Goal: Task Accomplishment & Management: Manage account settings

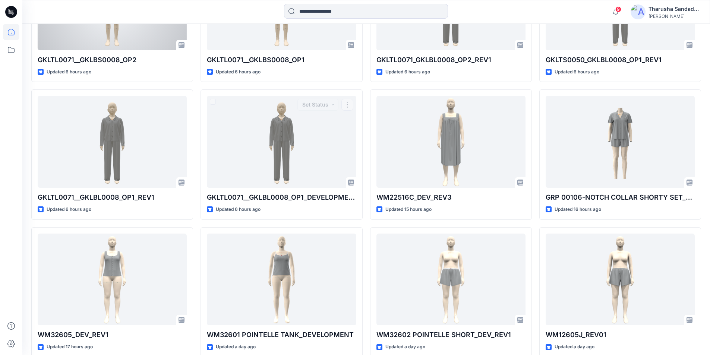
scroll to position [269, 0]
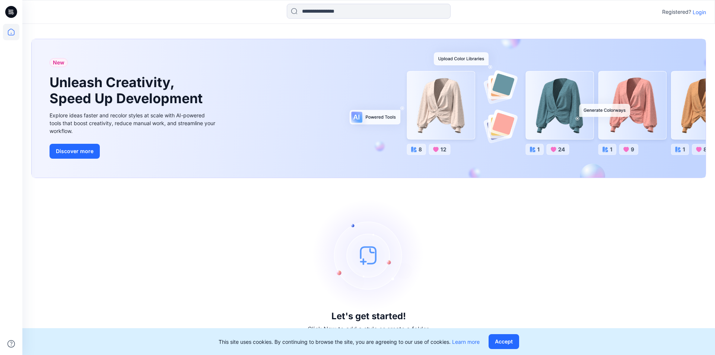
click at [695, 14] on p "Login" at bounding box center [699, 12] width 13 height 8
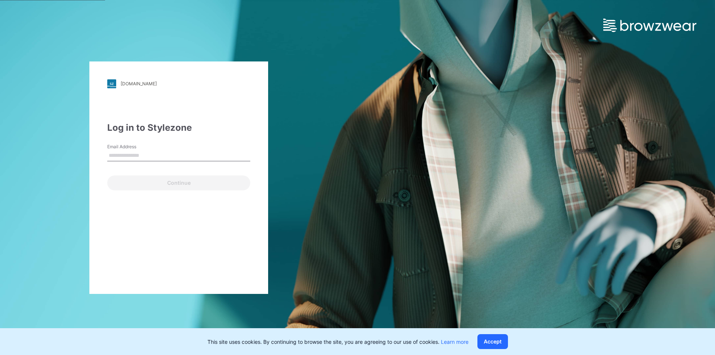
type input "**********"
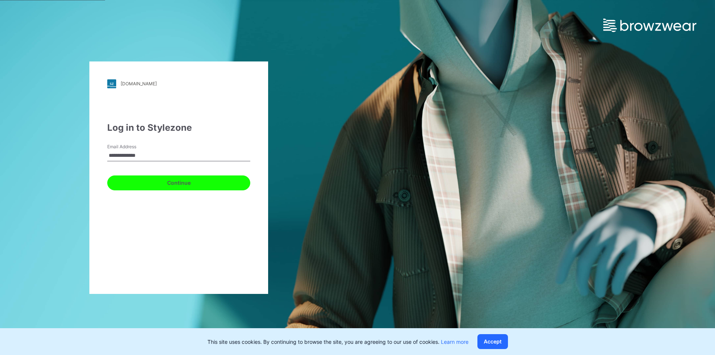
click at [140, 181] on button "Continue" at bounding box center [178, 182] width 143 height 15
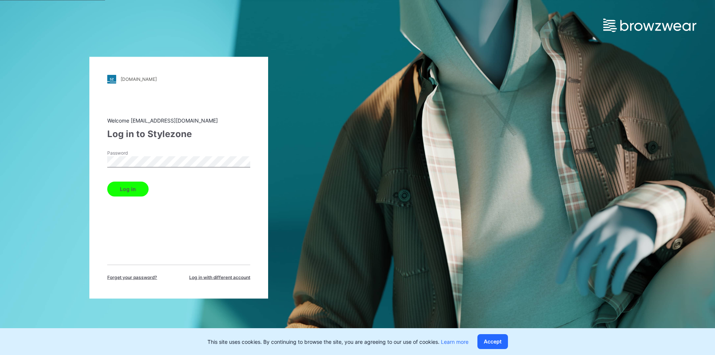
click at [131, 193] on button "Log in" at bounding box center [127, 188] width 41 height 15
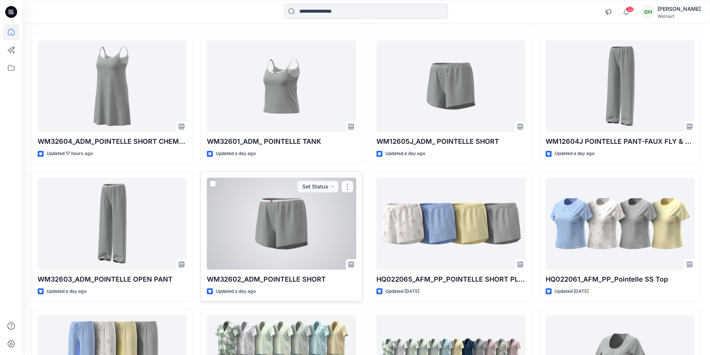
scroll to position [894, 0]
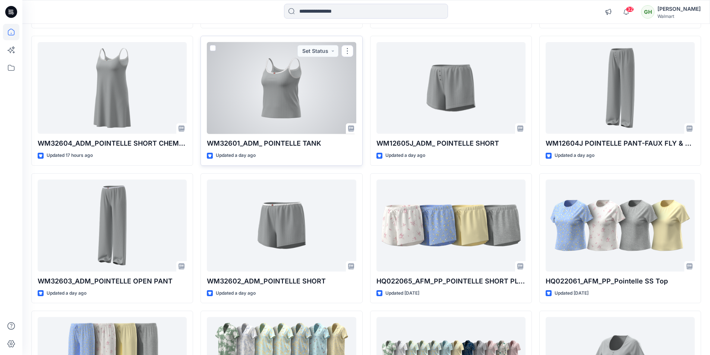
click at [294, 100] on div at bounding box center [281, 88] width 149 height 92
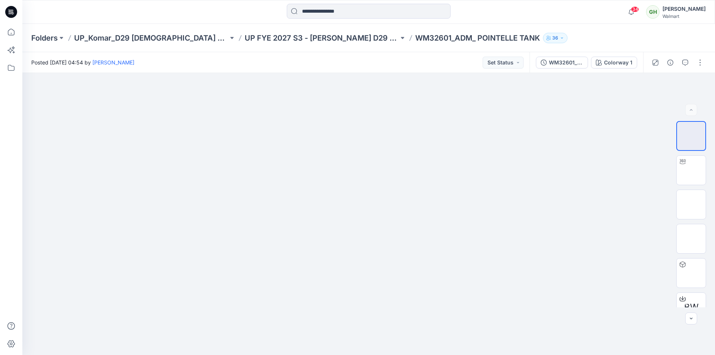
drag, startPoint x: 12, startPoint y: 11, endPoint x: 23, endPoint y: 3, distance: 13.3
click at [12, 11] on icon at bounding box center [11, 11] width 3 height 0
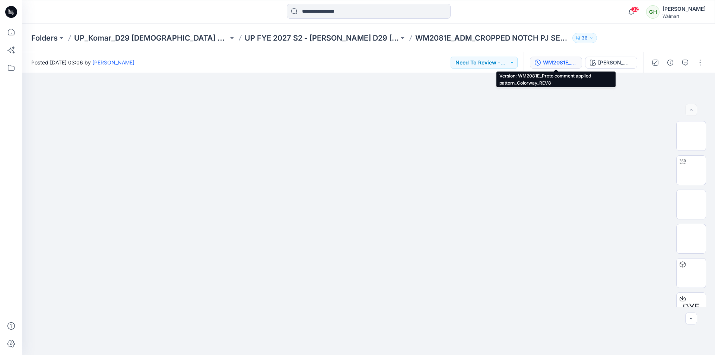
click at [564, 64] on div "WM2081E_Proto comment applied pattern_Colorway_REV8" at bounding box center [560, 62] width 34 height 8
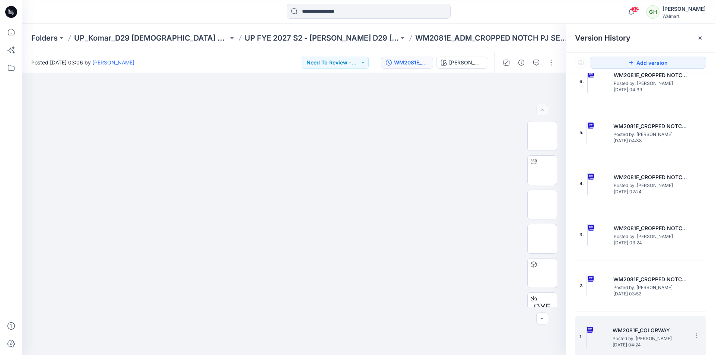
drag, startPoint x: 662, startPoint y: 317, endPoint x: 663, endPoint y: 322, distance: 5.0
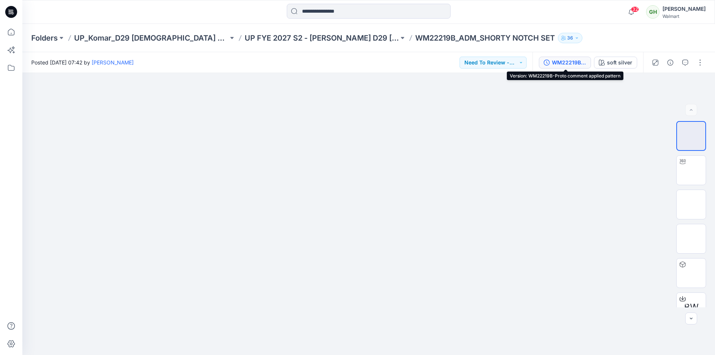
click at [579, 64] on div "WM22219B-Proto comment applied pattern" at bounding box center [569, 62] width 34 height 8
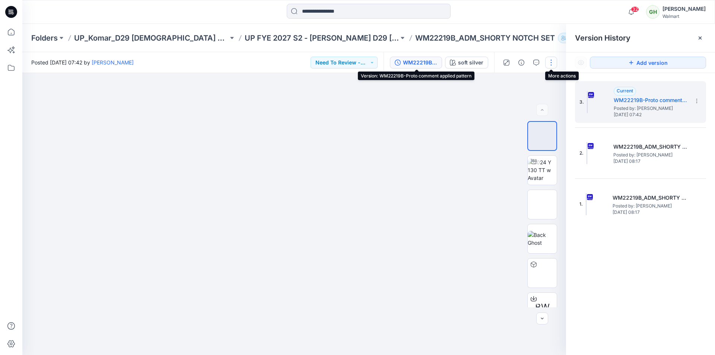
click at [549, 61] on button "button" at bounding box center [551, 63] width 12 height 12
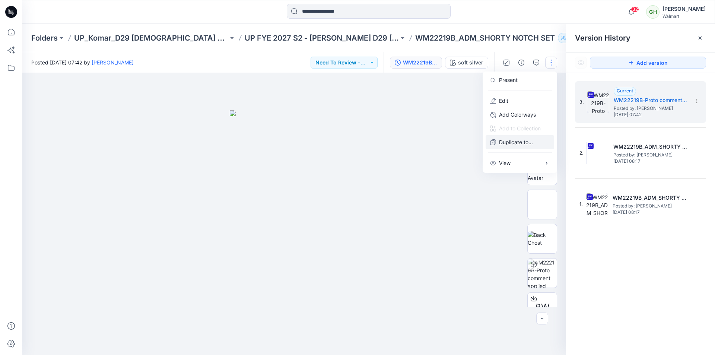
click at [512, 145] on p "Duplicate to..." at bounding box center [516, 142] width 34 height 8
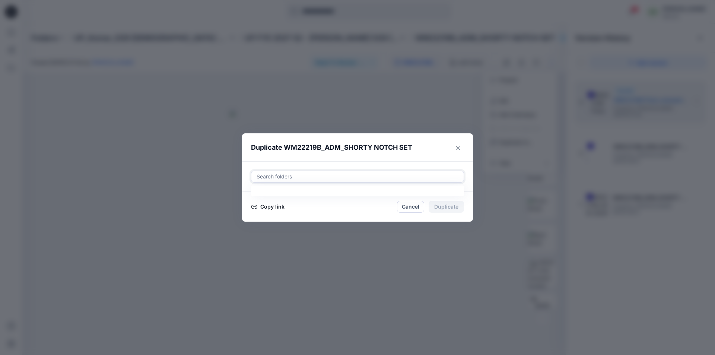
click at [296, 178] on div at bounding box center [357, 176] width 203 height 9
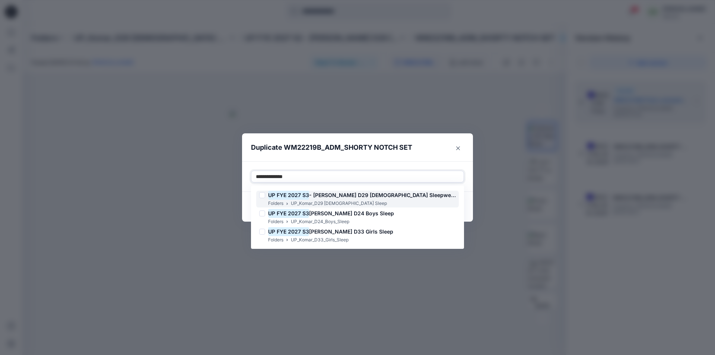
click at [308, 197] on mark "UP FYE 2027 S3" at bounding box center [288, 195] width 41 height 10
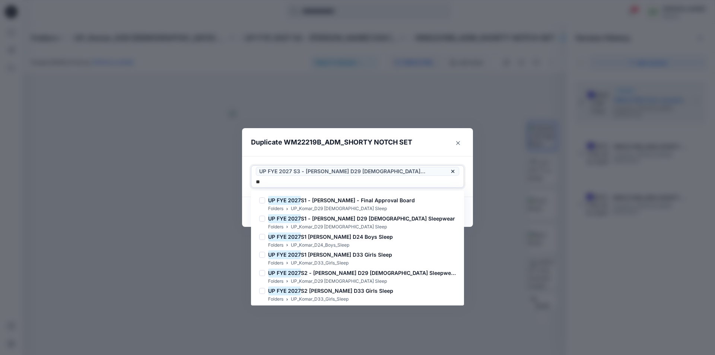
type input "*"
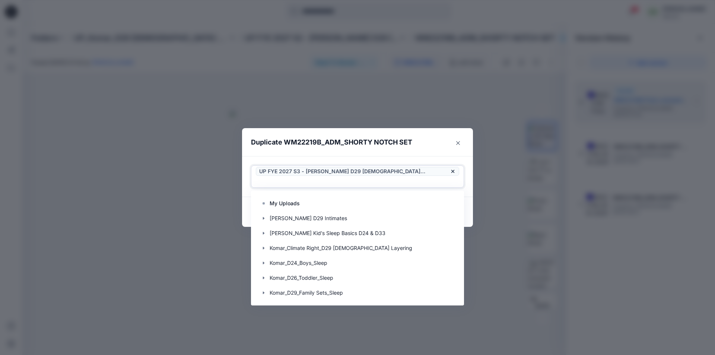
click at [418, 164] on div "Use Up and Down to choose options, press Enter to select the currently focused …" at bounding box center [357, 176] width 231 height 41
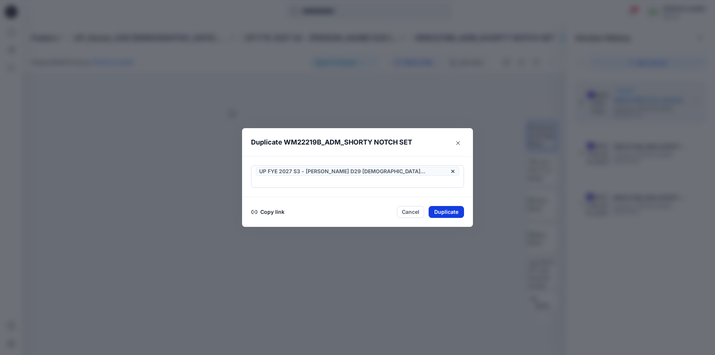
click at [455, 206] on button "Duplicate" at bounding box center [446, 212] width 35 height 12
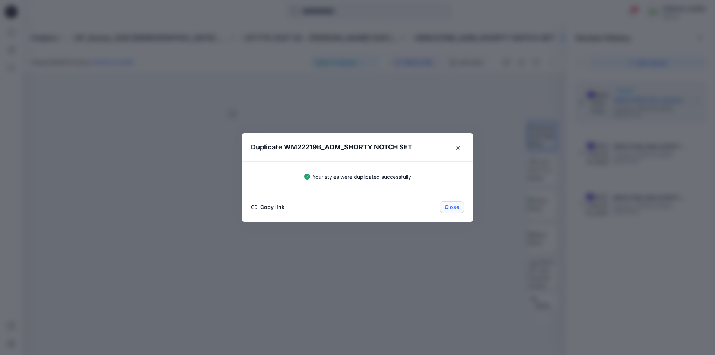
click at [453, 205] on button "Close" at bounding box center [452, 207] width 24 height 12
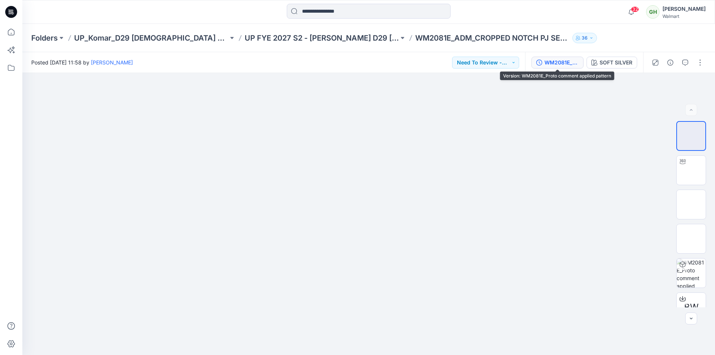
click at [563, 58] on div "WM2081E_Proto comment applied pattern" at bounding box center [562, 62] width 34 height 8
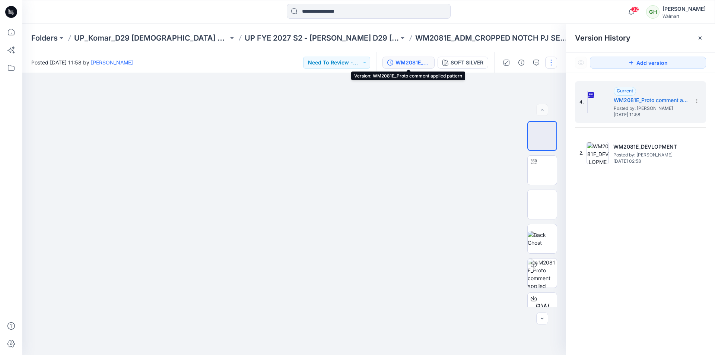
click at [548, 60] on button "button" at bounding box center [551, 63] width 12 height 12
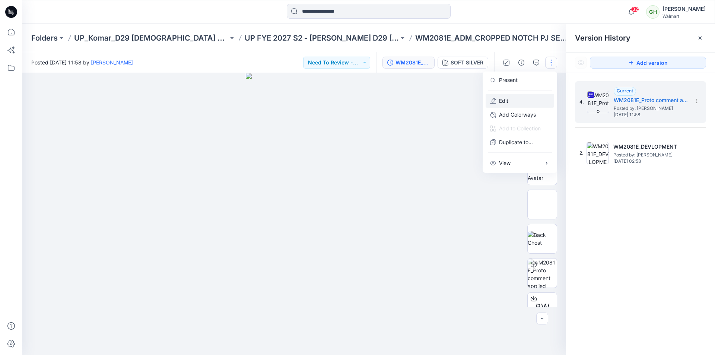
click at [528, 100] on button "Edit" at bounding box center [520, 101] width 69 height 14
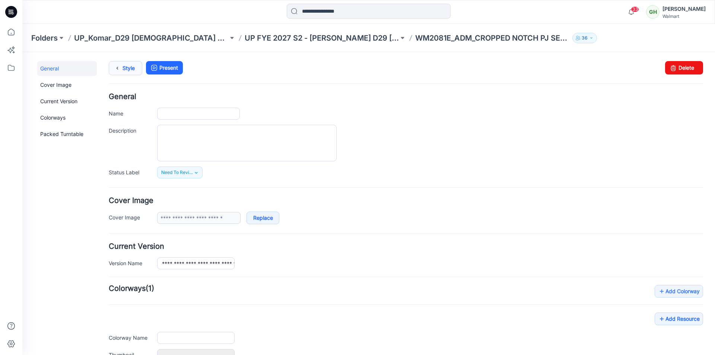
type input "**********"
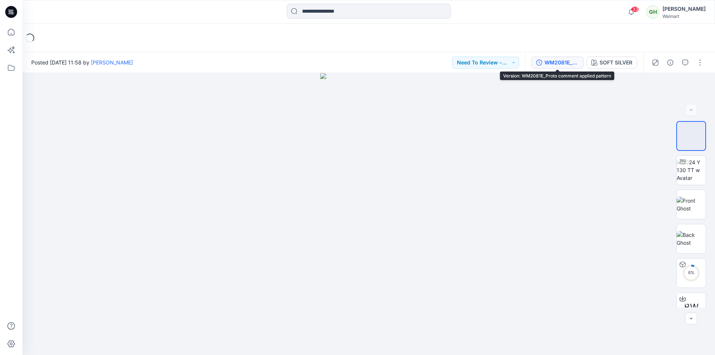
click at [567, 64] on div "WM2081E_Proto comment applied pattern" at bounding box center [562, 62] width 34 height 8
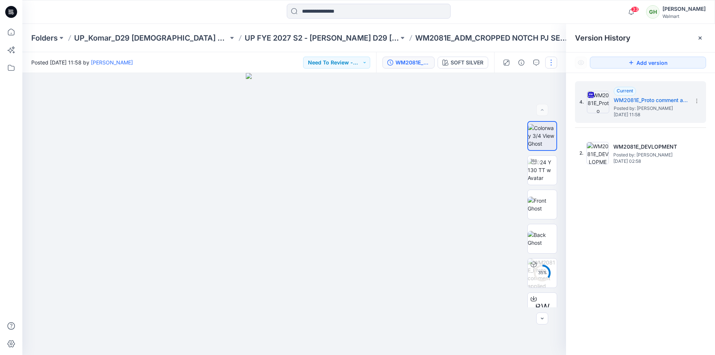
click at [552, 58] on button "button" at bounding box center [551, 63] width 12 height 12
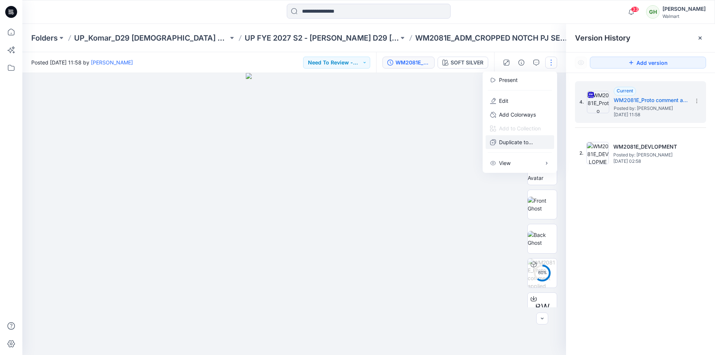
click at [526, 145] on p "Duplicate to..." at bounding box center [516, 142] width 34 height 8
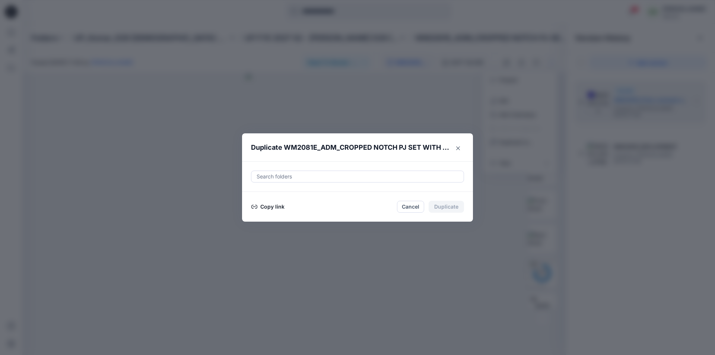
click at [291, 175] on div at bounding box center [357, 176] width 203 height 9
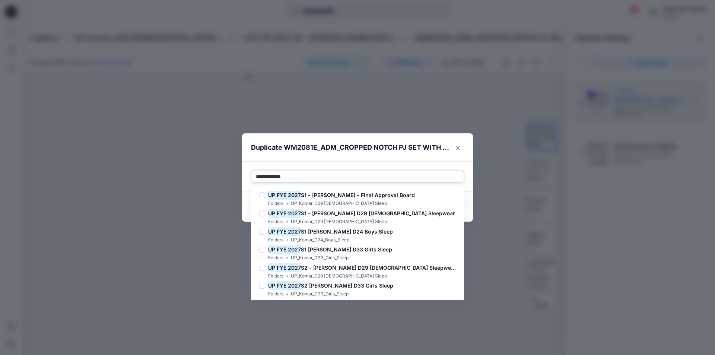
type input "**********"
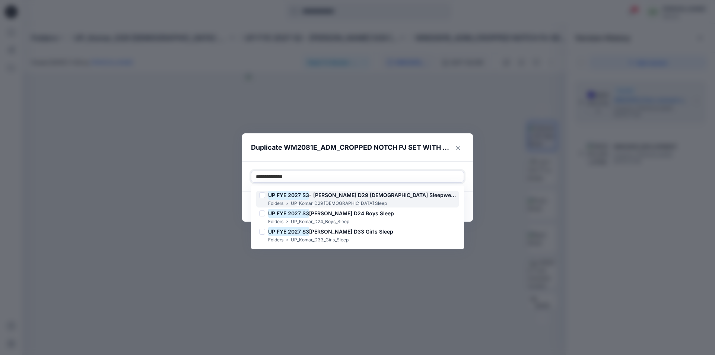
click at [323, 194] on span "- Komar D29 Ladies Sleepwear" at bounding box center [382, 195] width 147 height 6
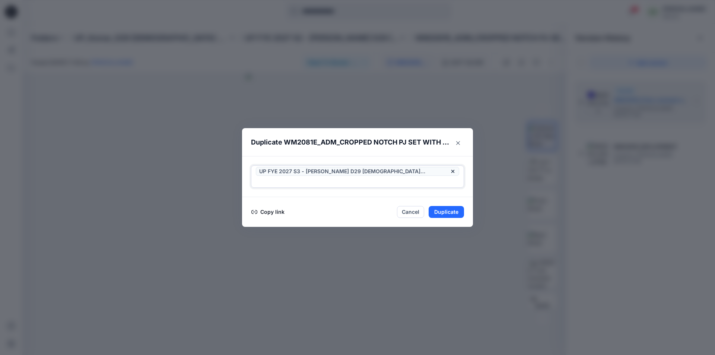
click at [443, 177] on div at bounding box center [357, 181] width 203 height 9
click at [445, 208] on button "Duplicate" at bounding box center [446, 212] width 35 height 12
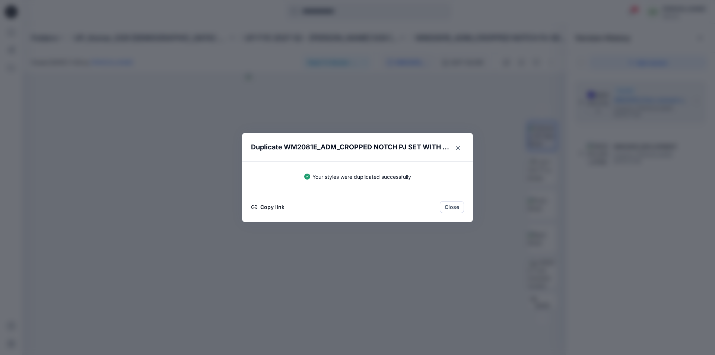
click at [445, 208] on button "Close" at bounding box center [452, 207] width 24 height 12
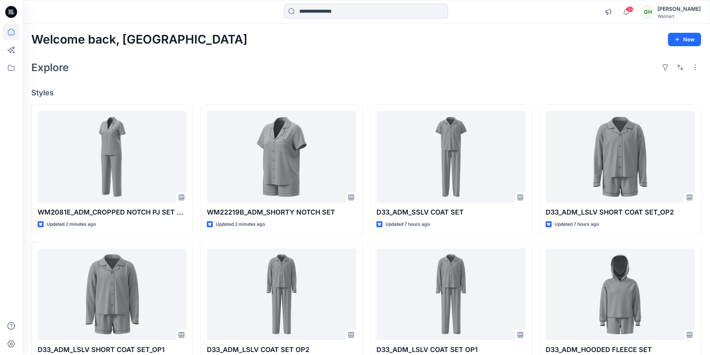
click at [17, 15] on div at bounding box center [11, 12] width 24 height 24
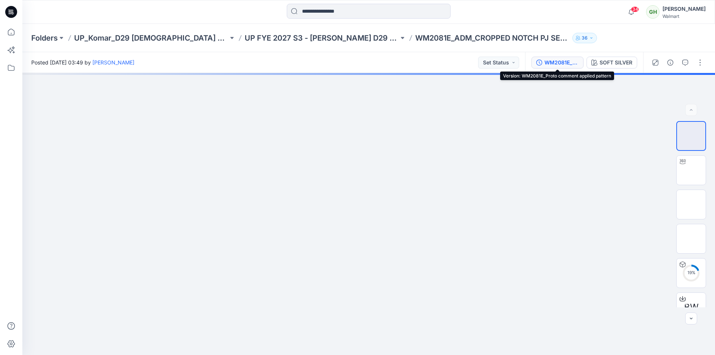
click at [551, 67] on button "WM2081E_Proto comment applied pattern" at bounding box center [558, 63] width 52 height 12
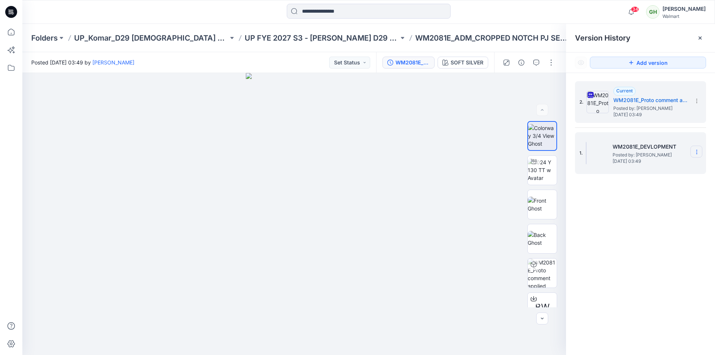
click at [698, 153] on icon at bounding box center [697, 152] width 6 height 6
click at [668, 213] on div "Delete Version" at bounding box center [657, 214] width 86 height 15
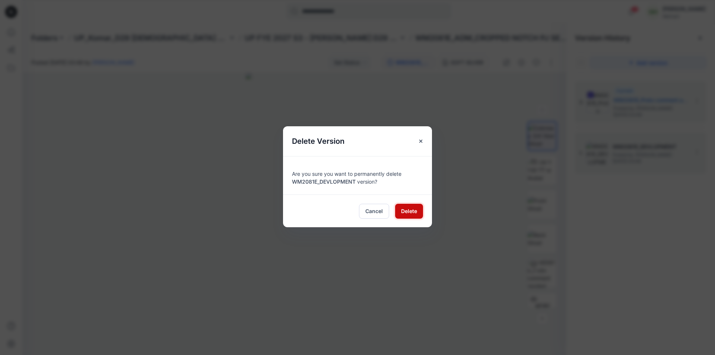
click at [420, 214] on button "Delete" at bounding box center [409, 211] width 28 height 15
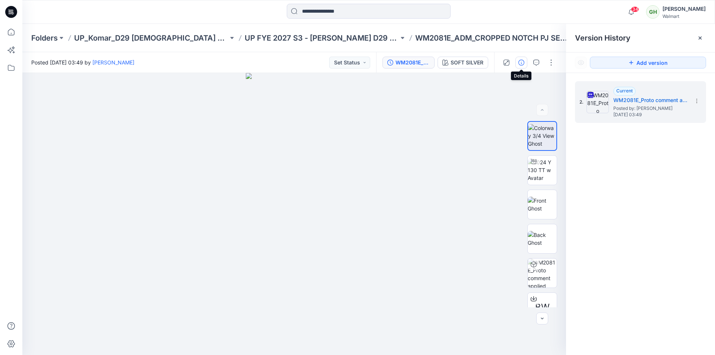
click at [520, 62] on icon "button" at bounding box center [522, 63] width 6 height 6
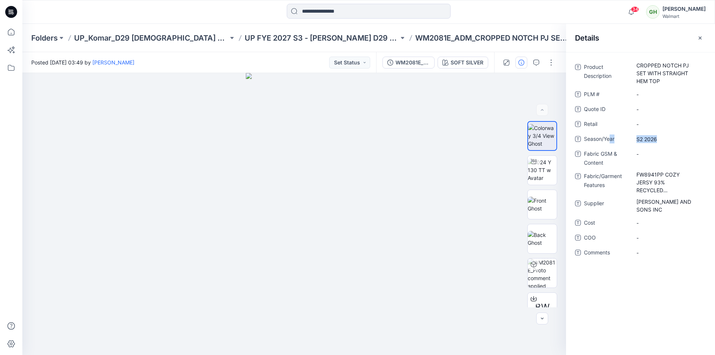
drag, startPoint x: 661, startPoint y: 141, endPoint x: 612, endPoint y: 145, distance: 48.9
click at [612, 145] on div "Season/Year S2 2026" at bounding box center [640, 139] width 131 height 12
click at [665, 138] on span "S2 2026" at bounding box center [669, 139] width 65 height 8
drag, startPoint x: 665, startPoint y: 138, endPoint x: 636, endPoint y: 141, distance: 28.5
click at [636, 141] on textarea "*******" at bounding box center [669, 139] width 75 height 12
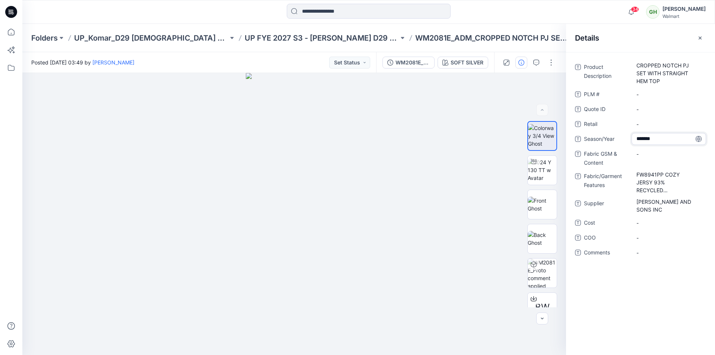
type textarea "*****"
click at [672, 272] on div "Product Description CROPPED NOTCH PJ SET WITH STRAIGHT HEM TOP PLM # - Quote ID…" at bounding box center [640, 203] width 149 height 303
click at [703, 38] on icon "button" at bounding box center [700, 38] width 6 height 6
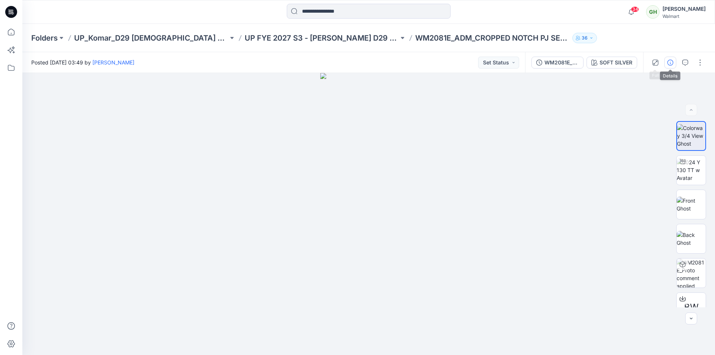
click at [669, 63] on icon "button" at bounding box center [671, 63] width 6 height 6
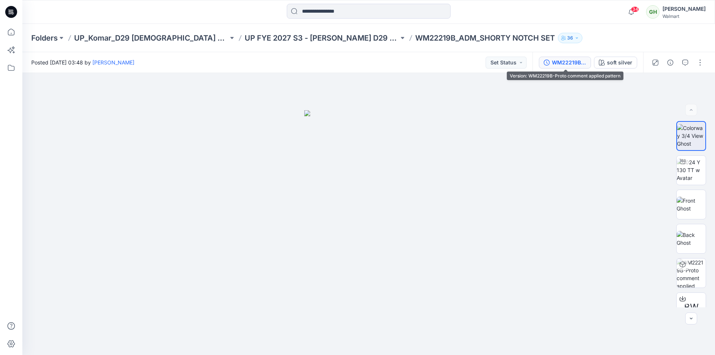
click at [569, 62] on div "WM22219B-Proto comment applied pattern" at bounding box center [569, 62] width 34 height 8
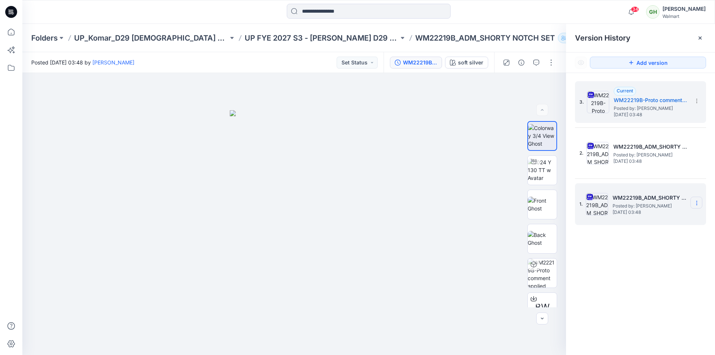
click at [0, 0] on icon at bounding box center [0, 0] width 0 height 0
click at [646, 281] on span "Delete Version" at bounding box center [645, 280] width 35 height 9
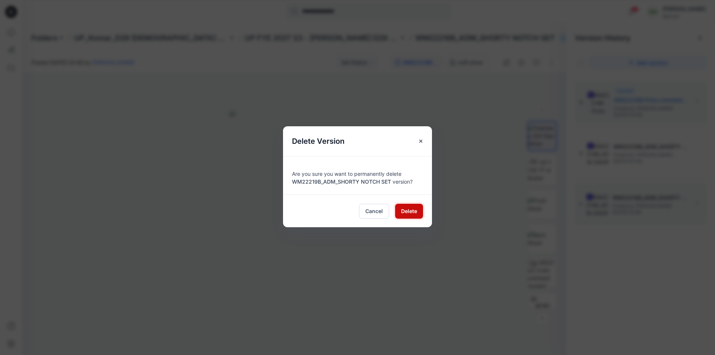
click at [419, 210] on button "Delete" at bounding box center [409, 211] width 28 height 15
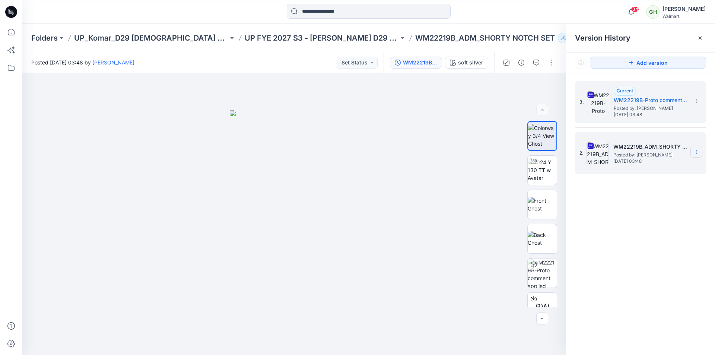
click at [699, 153] on icon at bounding box center [697, 152] width 6 height 6
click at [653, 235] on div "Delete Version" at bounding box center [657, 229] width 86 height 15
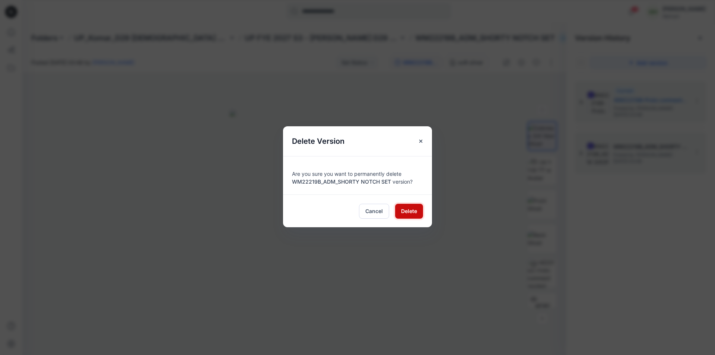
click at [416, 209] on span "Delete" at bounding box center [409, 211] width 16 height 8
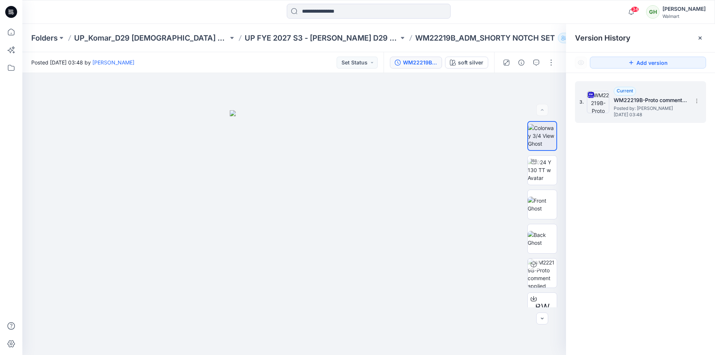
click at [651, 109] on span "Posted by: [PERSON_NAME]" at bounding box center [651, 108] width 75 height 7
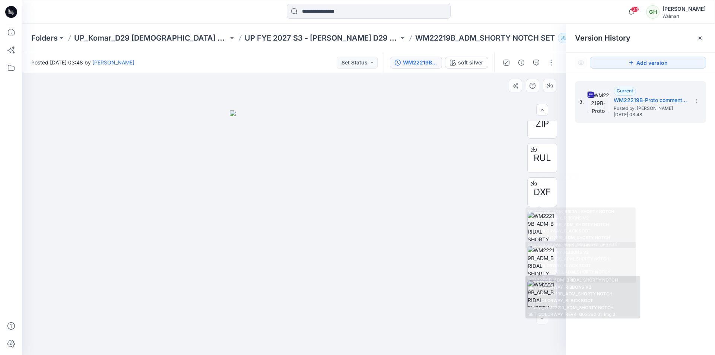
scroll to position [255, 0]
drag, startPoint x: 549, startPoint y: 203, endPoint x: 547, endPoint y: 270, distance: 66.4
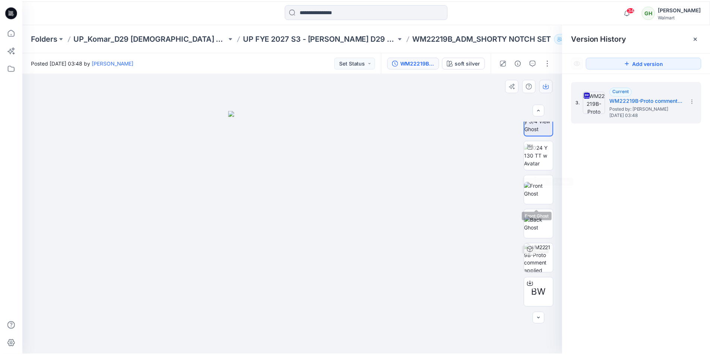
scroll to position [0, 0]
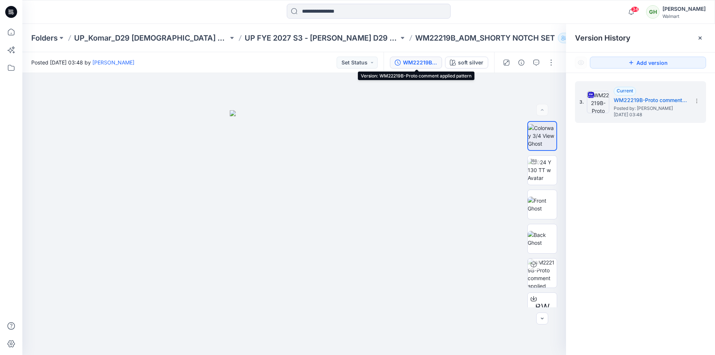
click at [415, 59] on div "WM22219B-Proto comment applied pattern" at bounding box center [420, 62] width 34 height 8
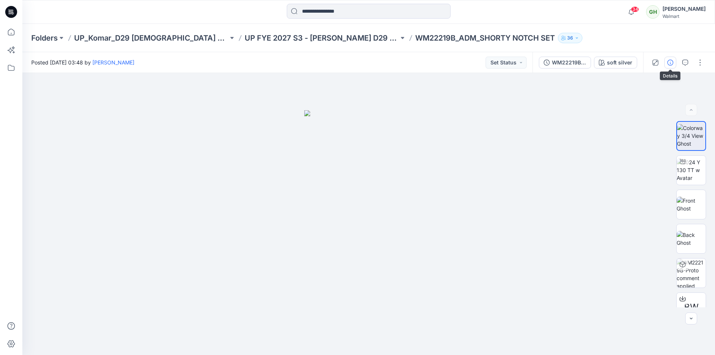
click at [666, 64] on button "button" at bounding box center [671, 63] width 12 height 12
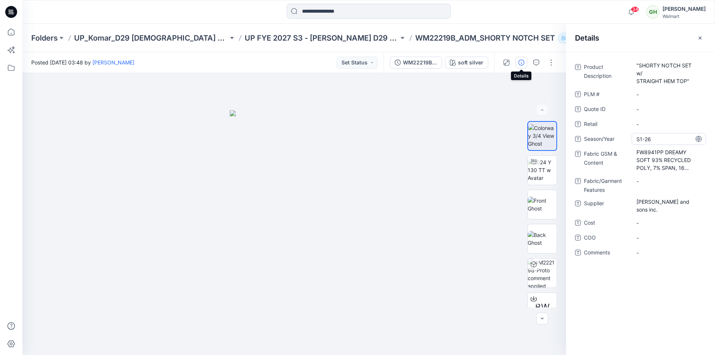
click at [658, 140] on span "S1-26" at bounding box center [669, 139] width 65 height 8
drag, startPoint x: 658, startPoint y: 140, endPoint x: 633, endPoint y: 139, distance: 24.6
click at [633, 139] on textarea "*****" at bounding box center [669, 139] width 75 height 12
type textarea "*****"
click at [685, 282] on div "Product Description "SHORTY NOTCH SET w/ STRAIGHT HEM TOP" PLM # - Quote ID - R…" at bounding box center [640, 203] width 149 height 303
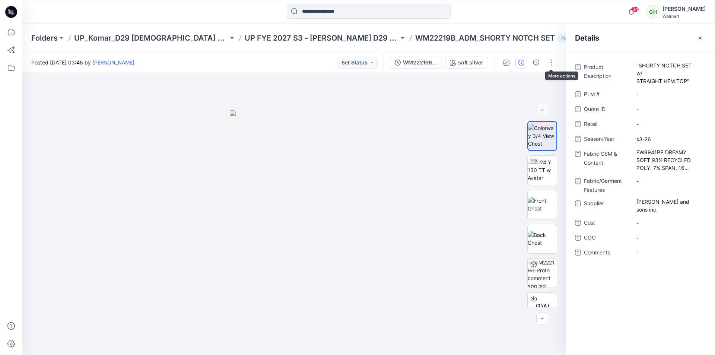
click at [555, 36] on div "Folders UP_Komar_D29 Ladies Sleep UP FYE 2027 S3 - Komar D29 Ladies Sleepwear W…" at bounding box center [339, 38] width 617 height 10
click at [696, 39] on button "button" at bounding box center [700, 38] width 12 height 12
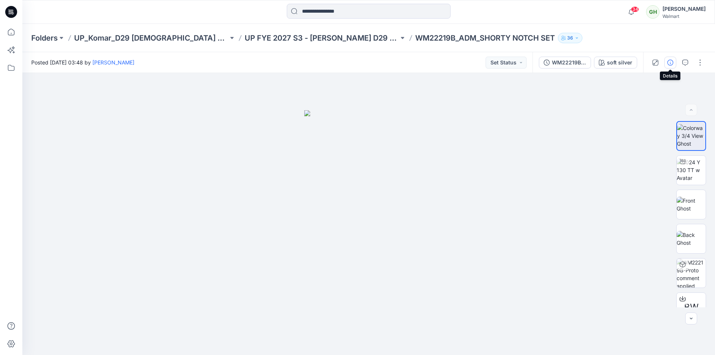
click at [671, 63] on icon "button" at bounding box center [671, 63] width 6 height 6
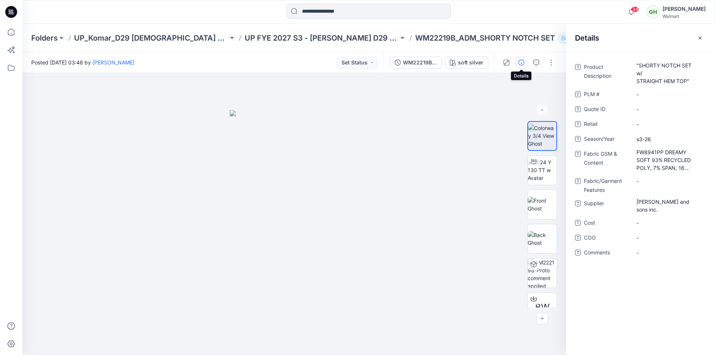
click at [18, 12] on div at bounding box center [11, 12] width 24 height 24
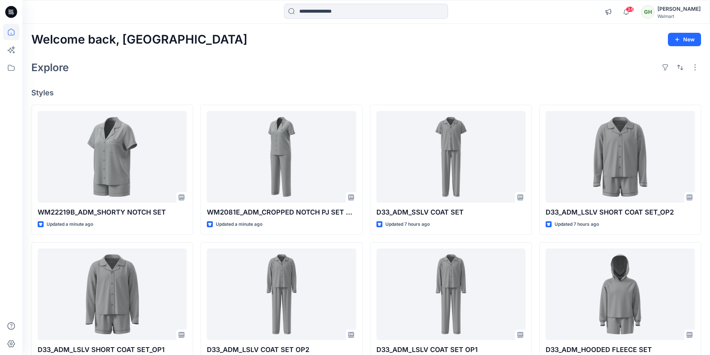
click at [400, 58] on div "Welcome back, Gayan New Explore Styles WM22219B_ADM_SHORTY NOTCH SET Updated a …" at bounding box center [365, 285] width 687 height 522
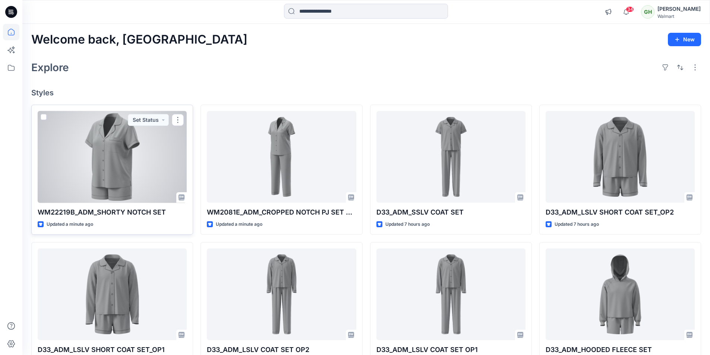
click at [104, 181] on div at bounding box center [112, 157] width 149 height 92
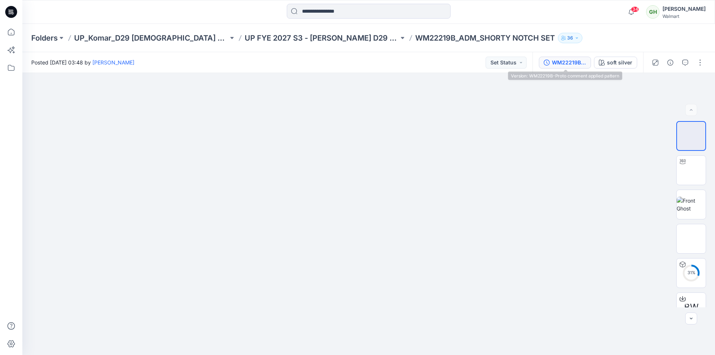
click at [579, 63] on div "WM22219B-Proto comment applied pattern" at bounding box center [569, 62] width 34 height 8
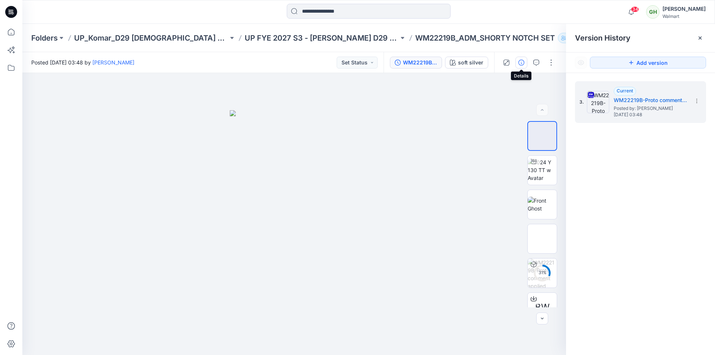
click at [524, 65] on icon "button" at bounding box center [522, 63] width 6 height 6
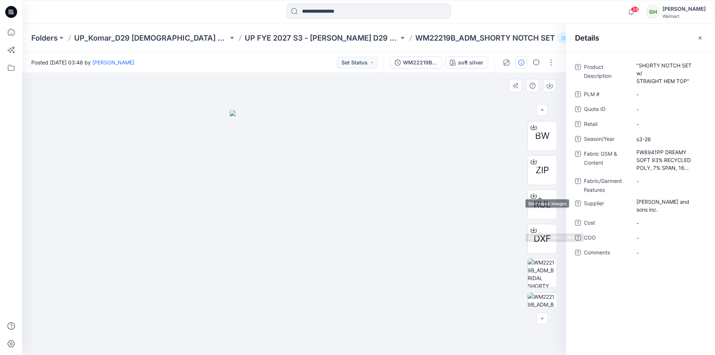
scroll to position [255, 0]
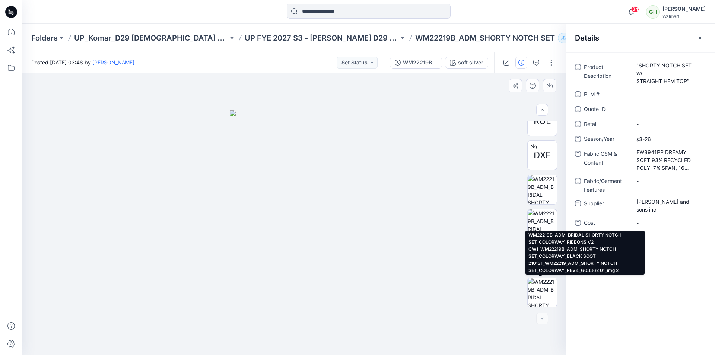
drag, startPoint x: 544, startPoint y: 208, endPoint x: 536, endPoint y: 276, distance: 68.5
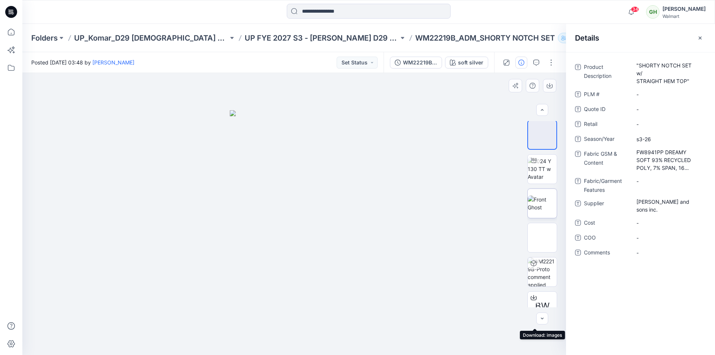
scroll to position [0, 0]
click at [7, 10] on icon at bounding box center [11, 12] width 12 height 12
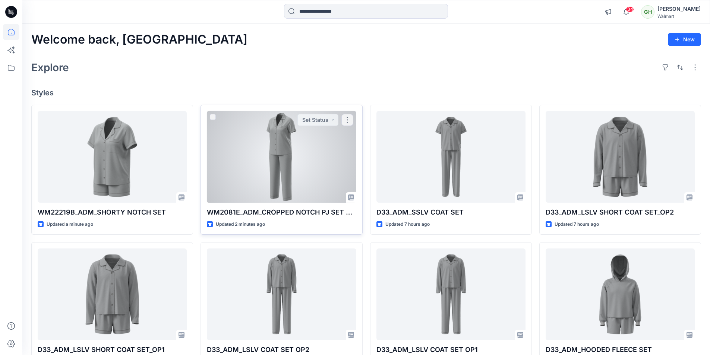
click at [293, 163] on div at bounding box center [281, 157] width 149 height 92
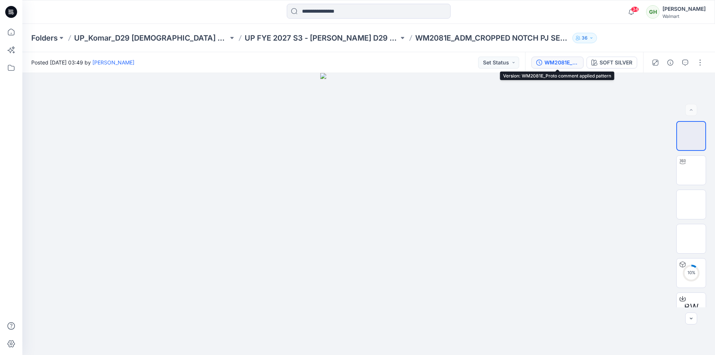
click at [567, 64] on div "WM2081E_Proto comment applied pattern" at bounding box center [562, 62] width 34 height 8
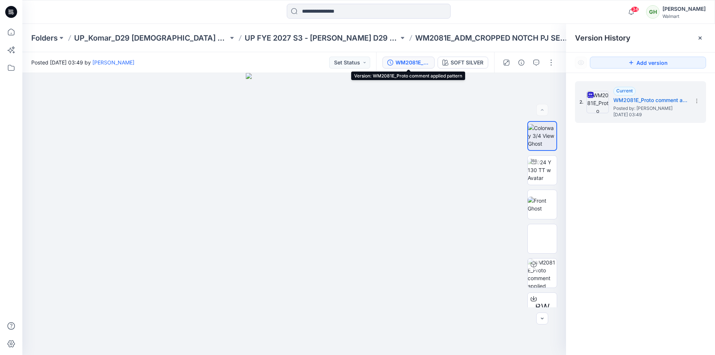
click at [14, 9] on icon at bounding box center [11, 12] width 12 height 12
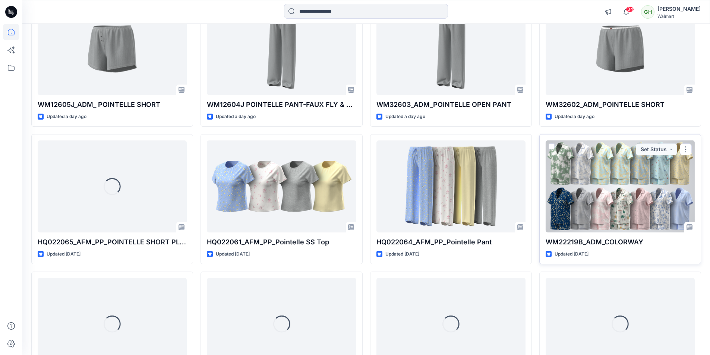
scroll to position [1165, 0]
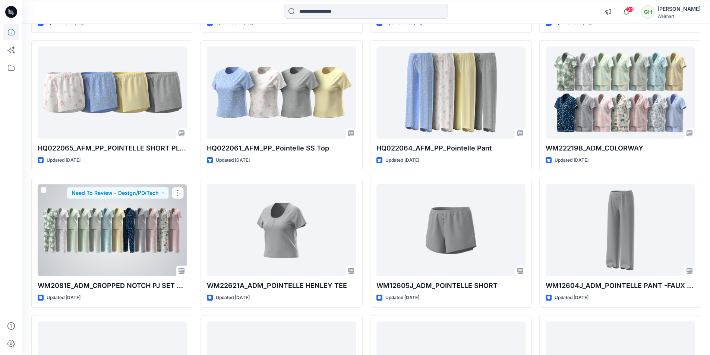
click at [159, 218] on div at bounding box center [112, 230] width 149 height 92
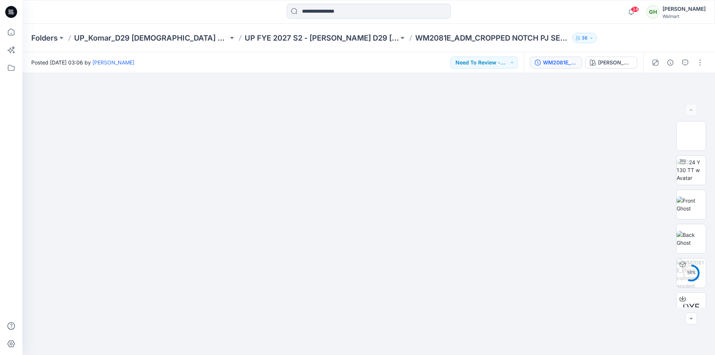
click at [558, 62] on div "WM2081E_Proto comment applied pattern_Colorway_REV8" at bounding box center [560, 62] width 34 height 8
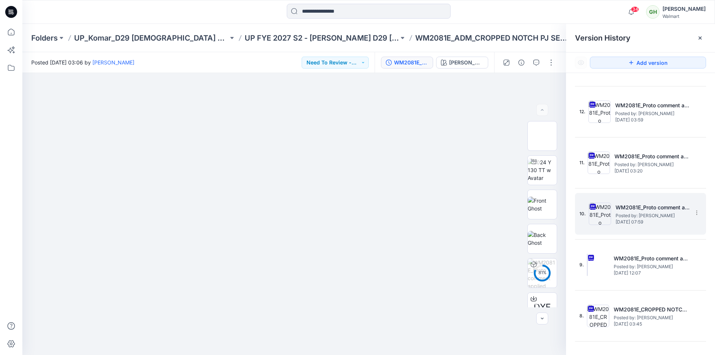
scroll to position [298, 0]
click at [628, 213] on span "Posted by: [PERSON_NAME]" at bounding box center [653, 213] width 75 height 7
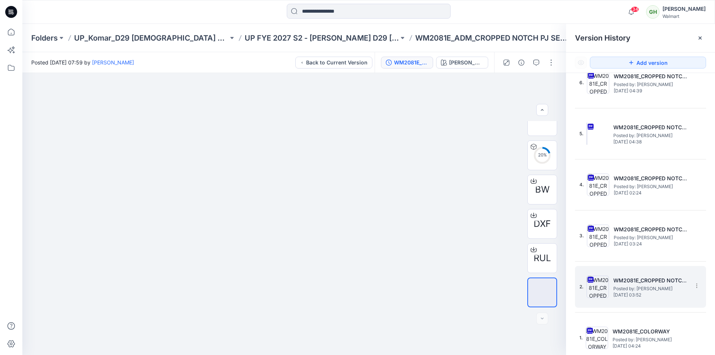
scroll to position [582, 0]
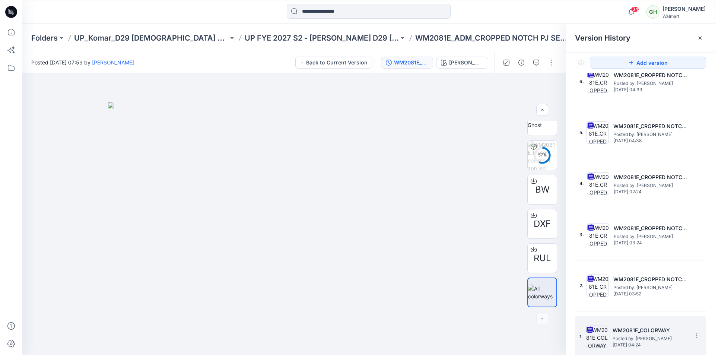
click at [657, 337] on span "Posted by: [PERSON_NAME]" at bounding box center [650, 338] width 75 height 7
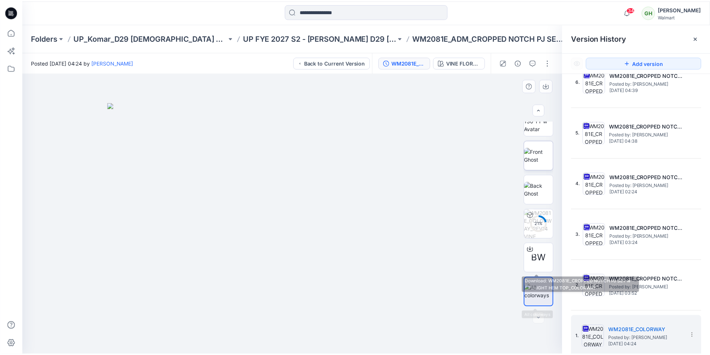
scroll to position [0, 0]
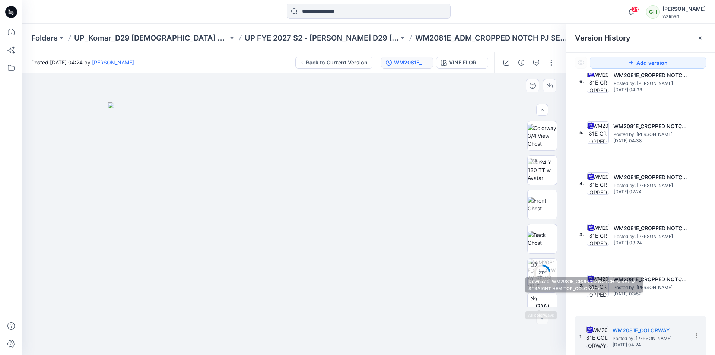
drag, startPoint x: 539, startPoint y: 256, endPoint x: 535, endPoint y: 188, distance: 68.7
click at [18, 15] on div at bounding box center [11, 12] width 24 height 24
